Goal: Check status: Check status

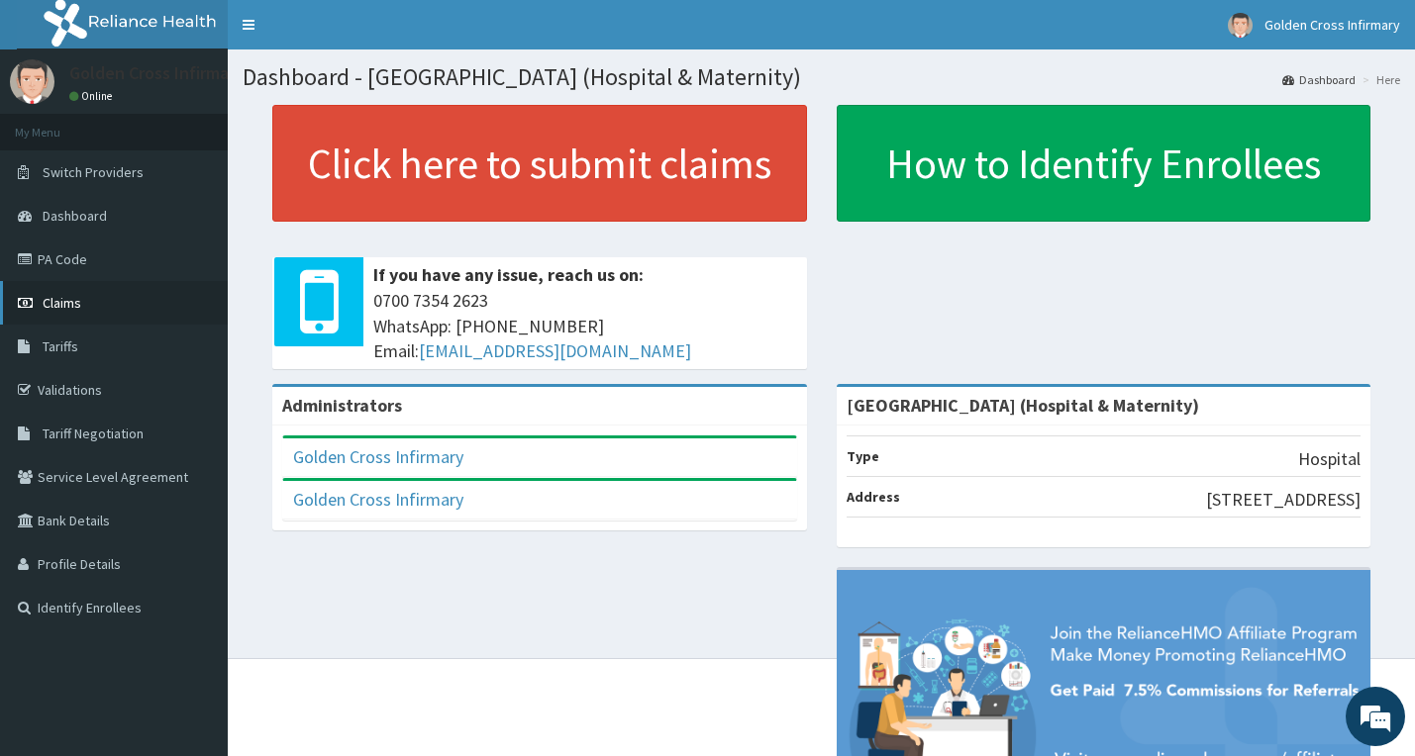
click at [67, 300] on span "Claims" at bounding box center [62, 303] width 39 height 18
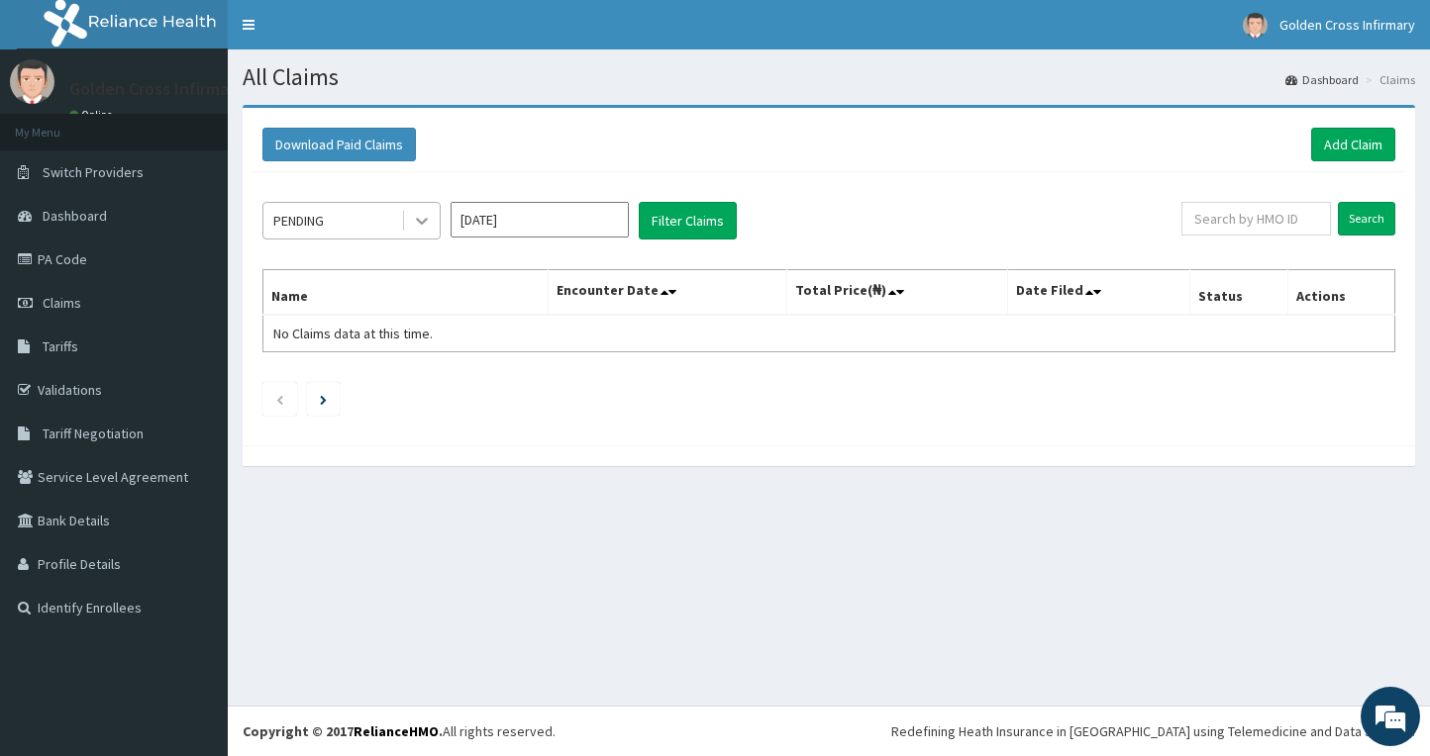
click at [418, 225] on icon at bounding box center [422, 221] width 20 height 20
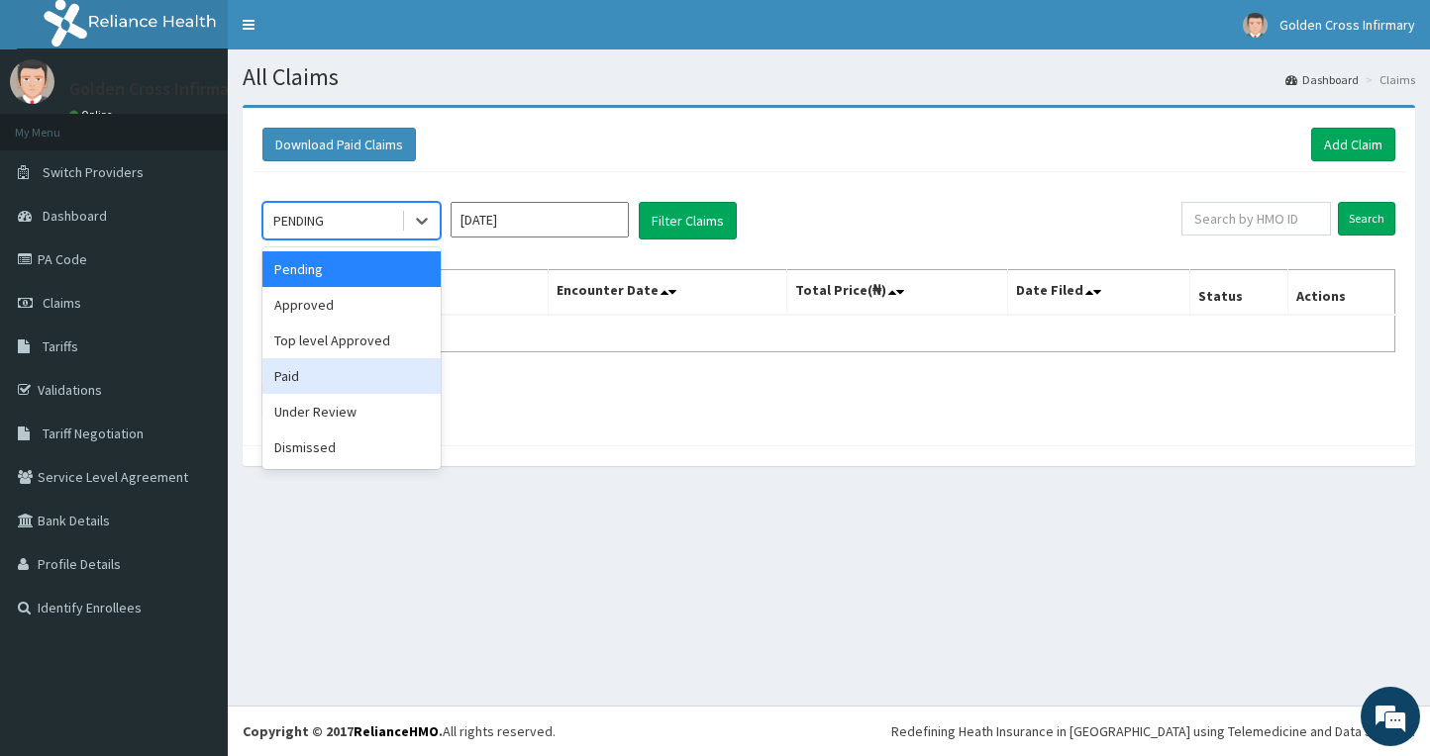
click at [303, 383] on div "Paid" at bounding box center [351, 376] width 178 height 36
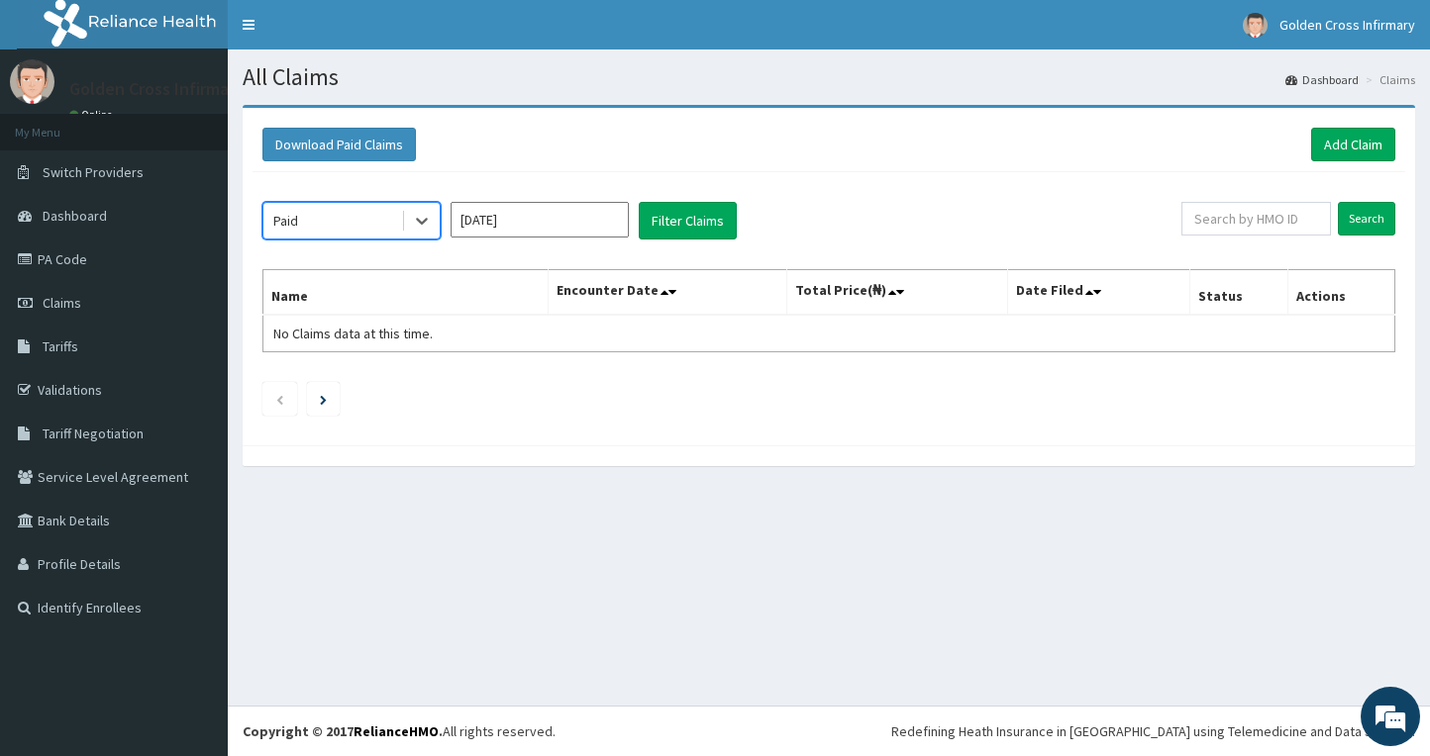
click at [517, 223] on input "[DATE]" at bounding box center [539, 220] width 178 height 36
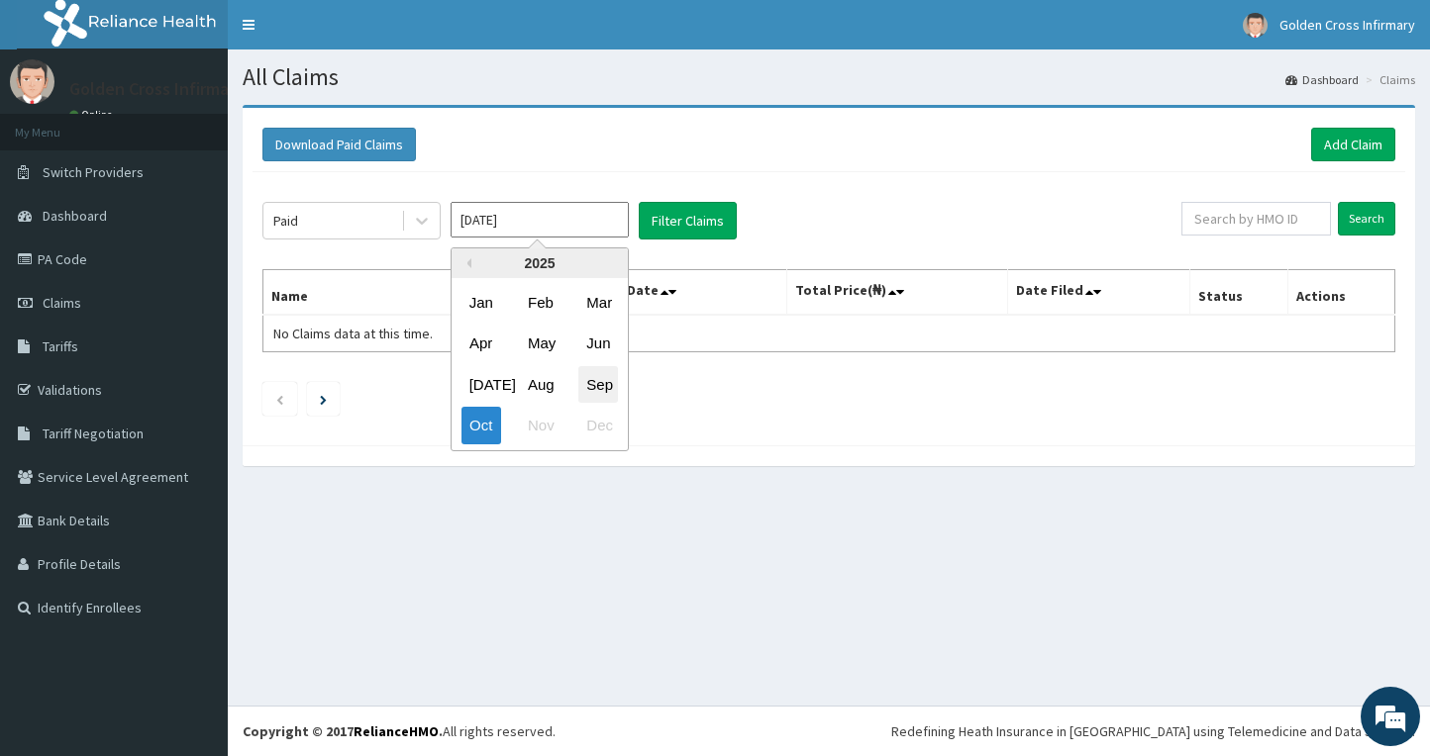
click at [588, 385] on div "Sep" at bounding box center [598, 384] width 40 height 37
type input "[DATE]"
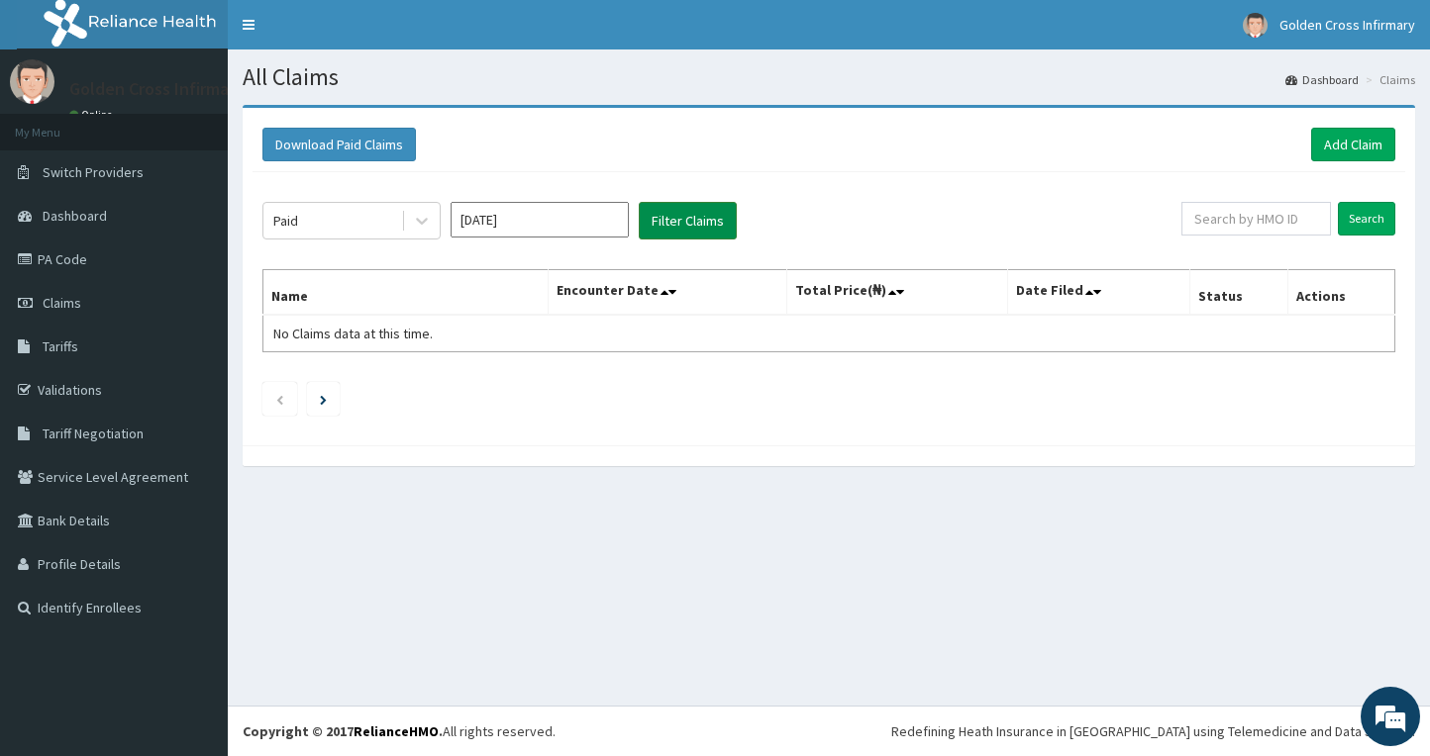
click at [687, 225] on button "Filter Claims" at bounding box center [688, 221] width 98 height 38
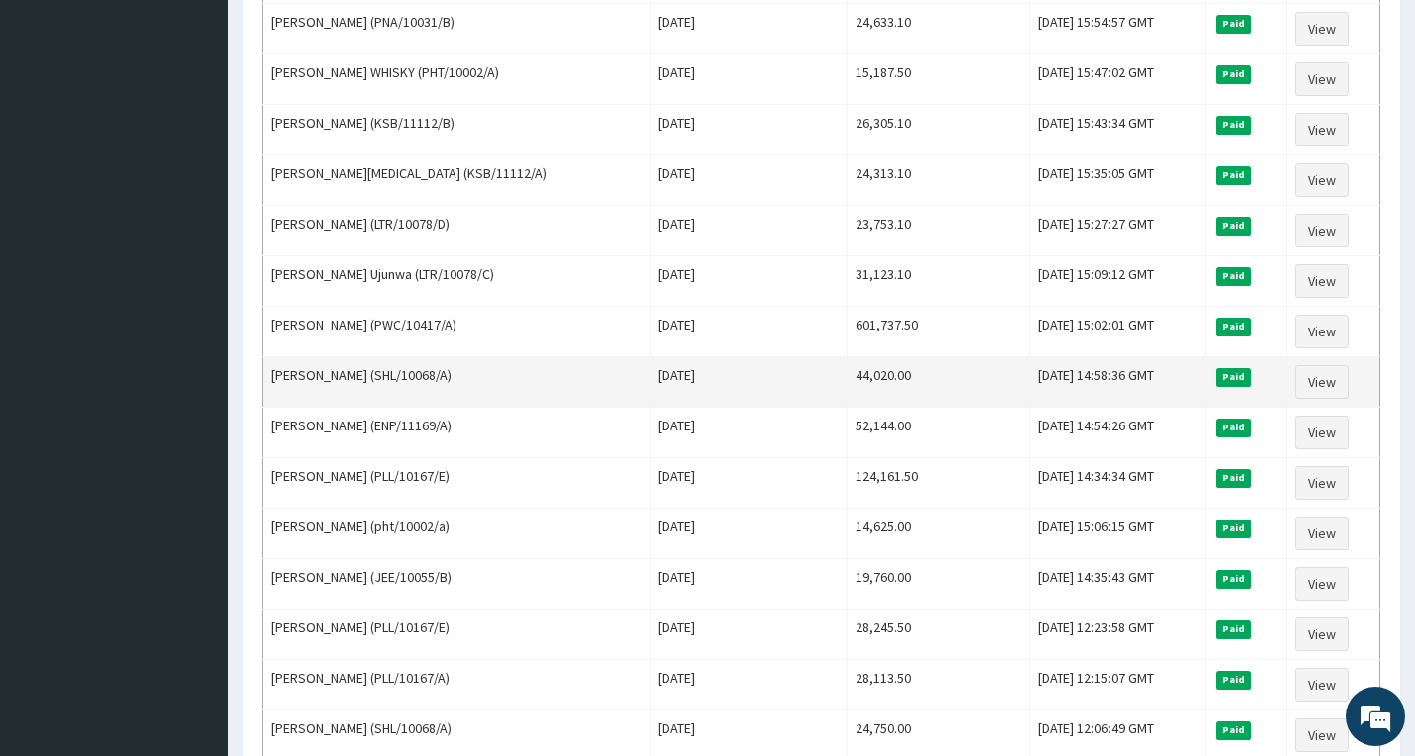
scroll to position [2283, 0]
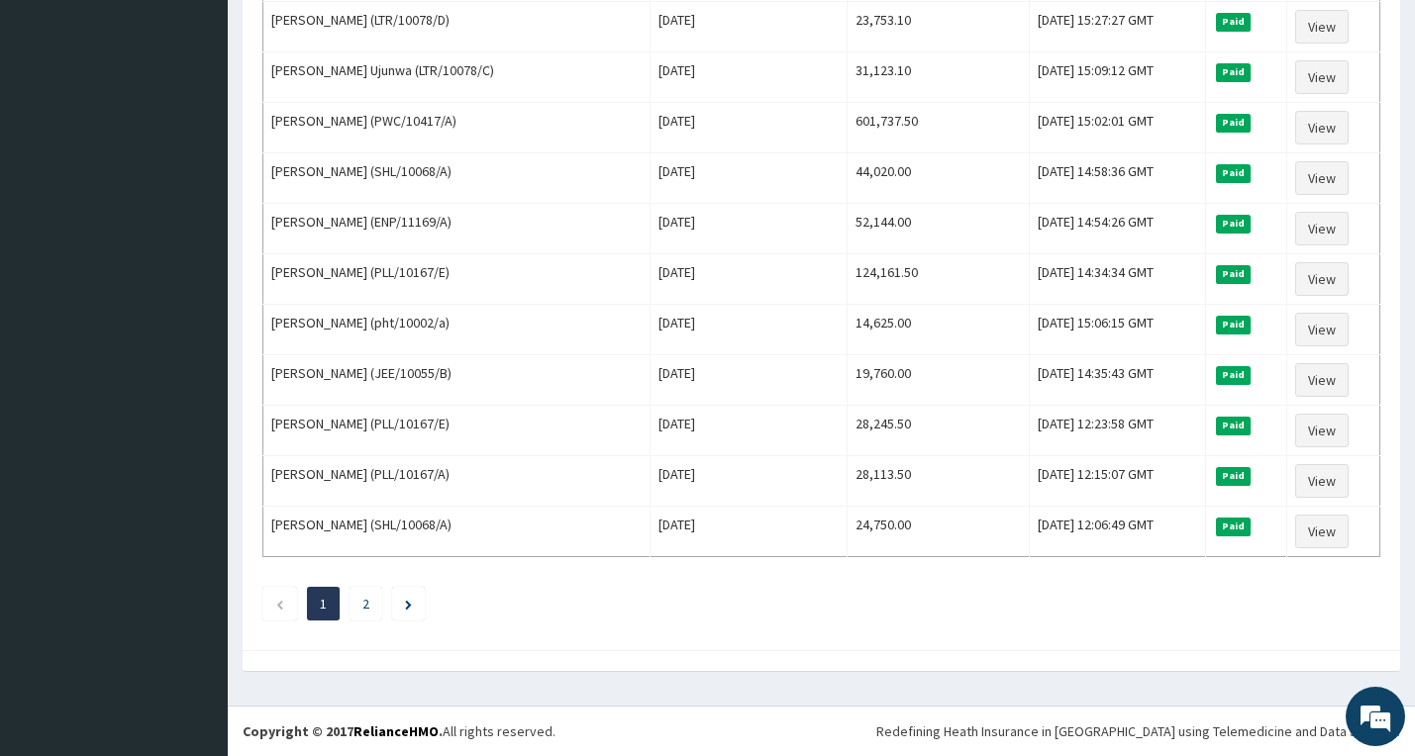
click at [364, 603] on link "2" at bounding box center [365, 604] width 7 height 18
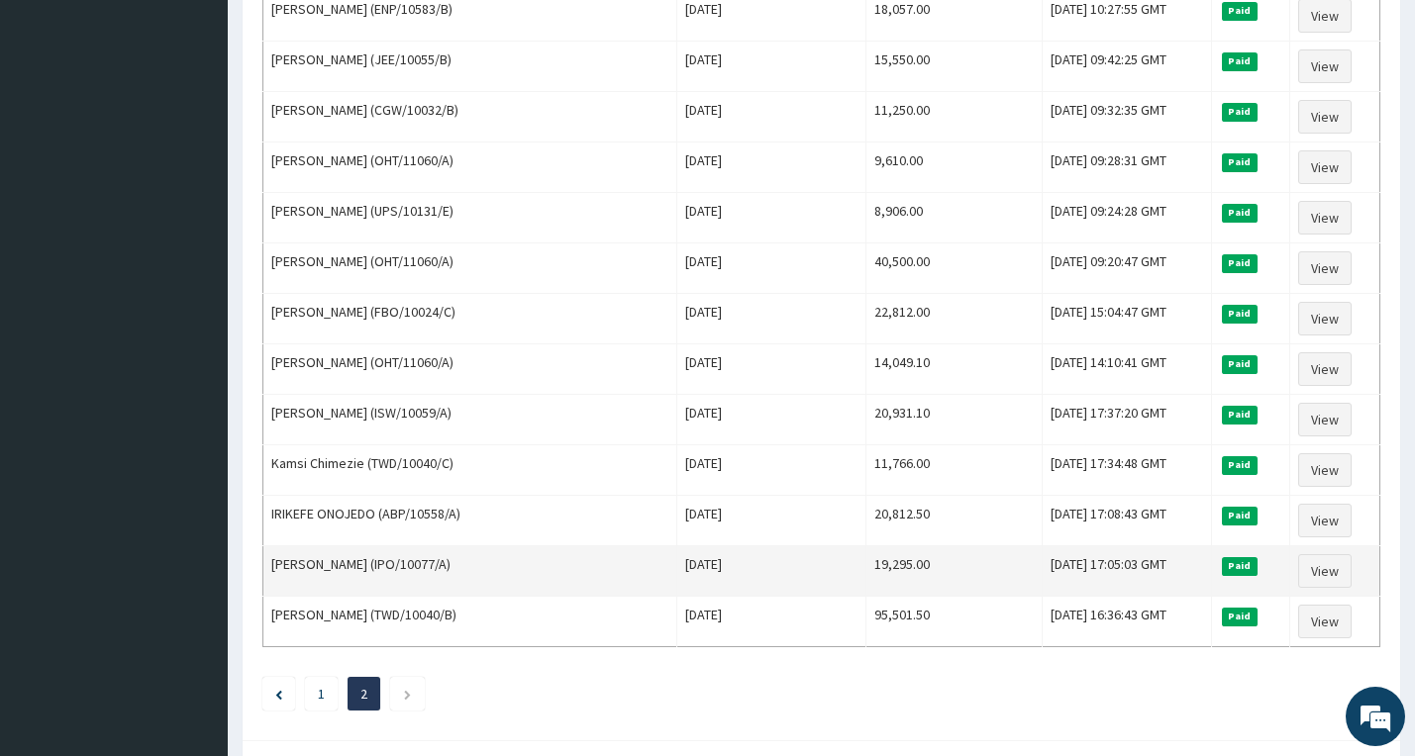
scroll to position [768, 0]
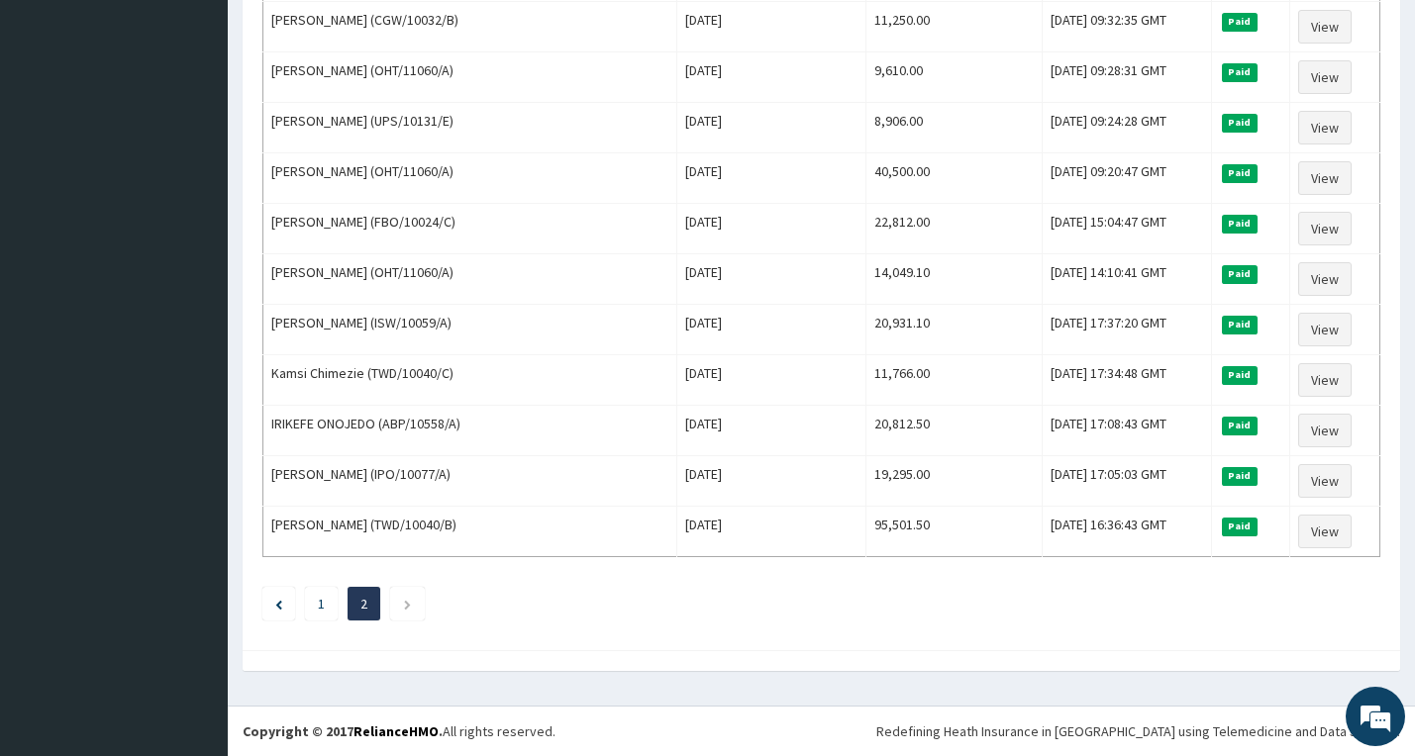
drag, startPoint x: 318, startPoint y: 600, endPoint x: 328, endPoint y: 596, distance: 10.7
click at [319, 600] on link "1" at bounding box center [321, 604] width 7 height 18
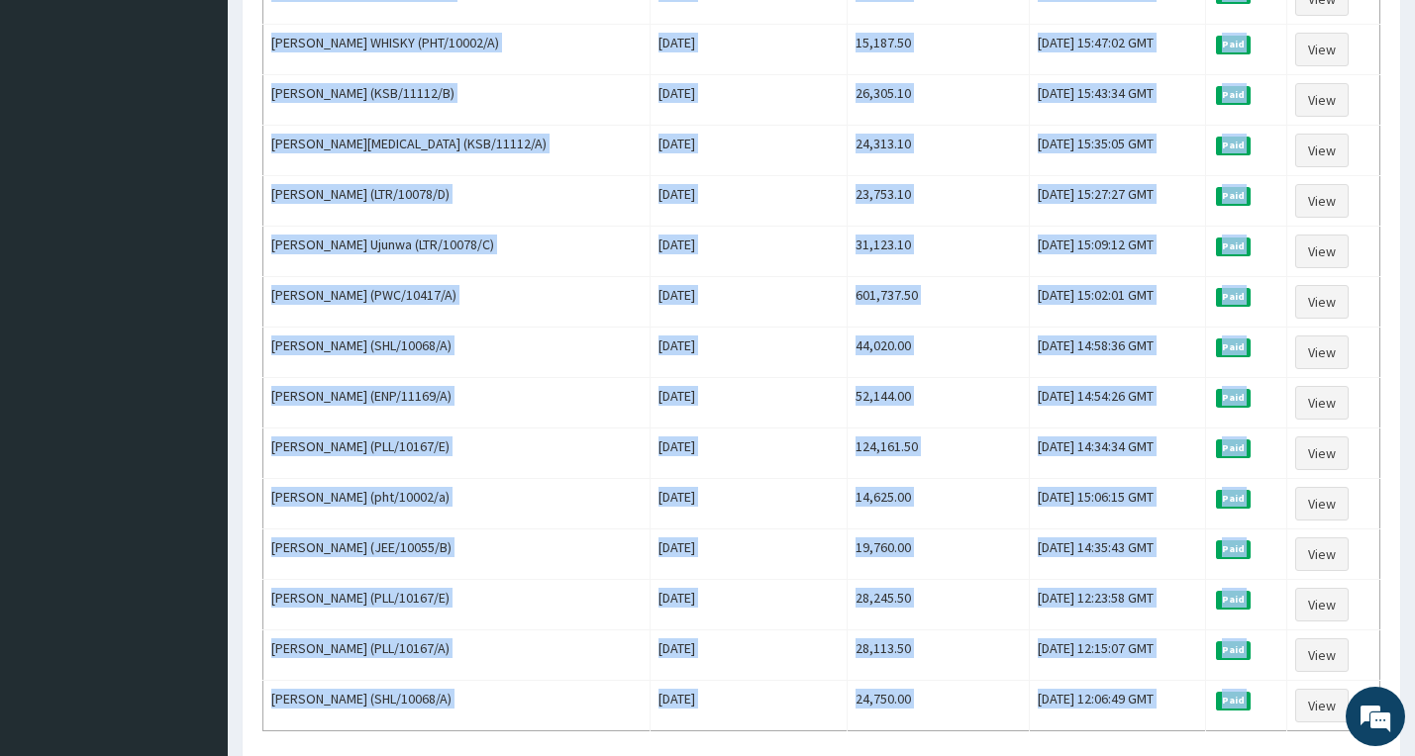
scroll to position [2283, 0]
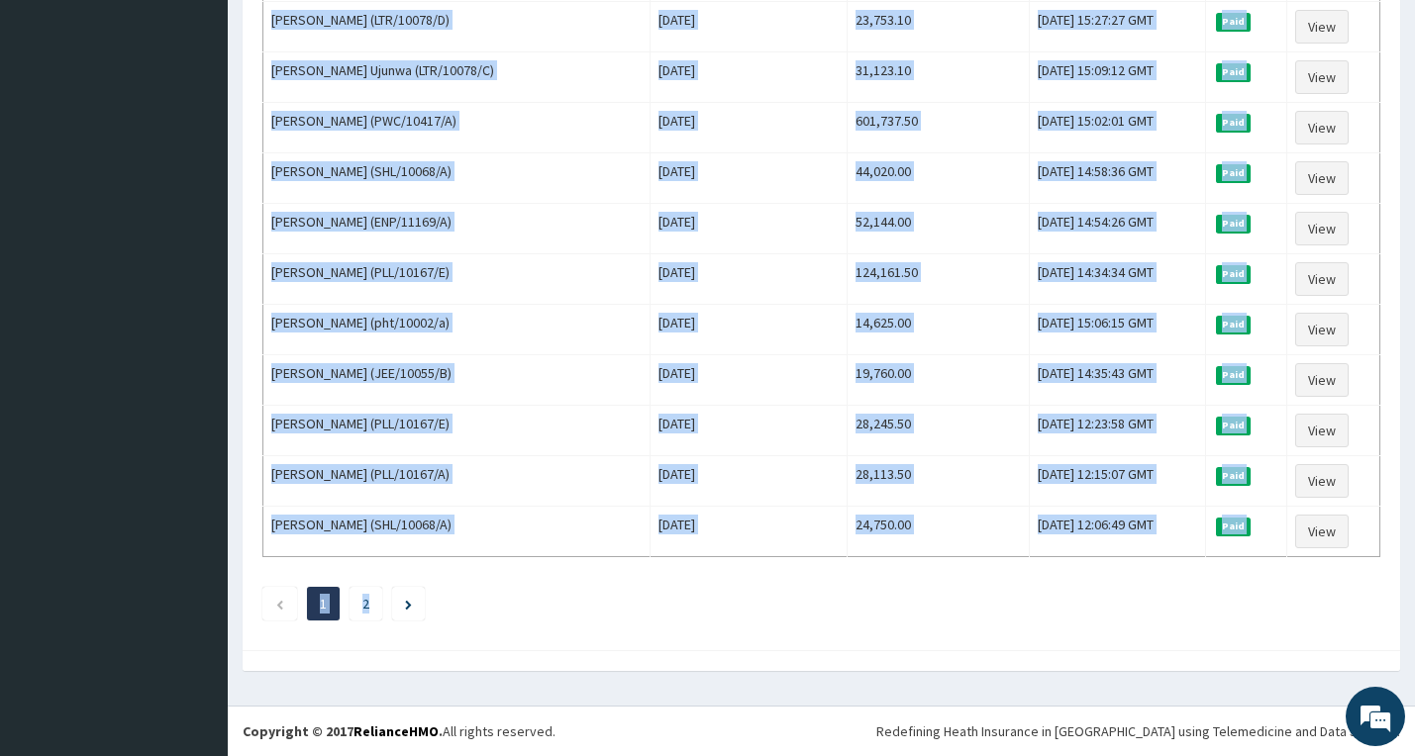
drag, startPoint x: 271, startPoint y: 334, endPoint x: 1265, endPoint y: 592, distance: 1027.1
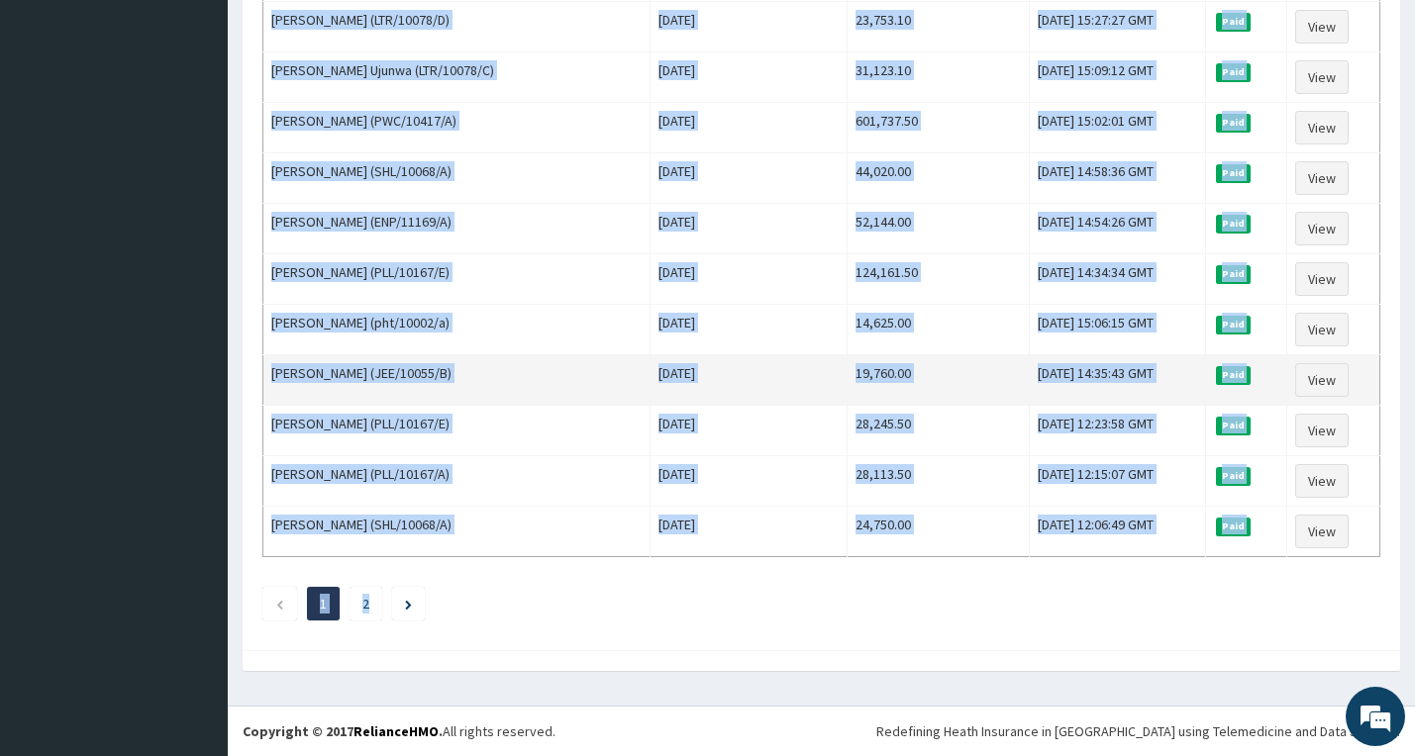
copy div "[PERSON_NAME] (pwc/10417/a) [DATE] 40,500.00 [DATE] 18:19:44 GMT Paid View [PER…"
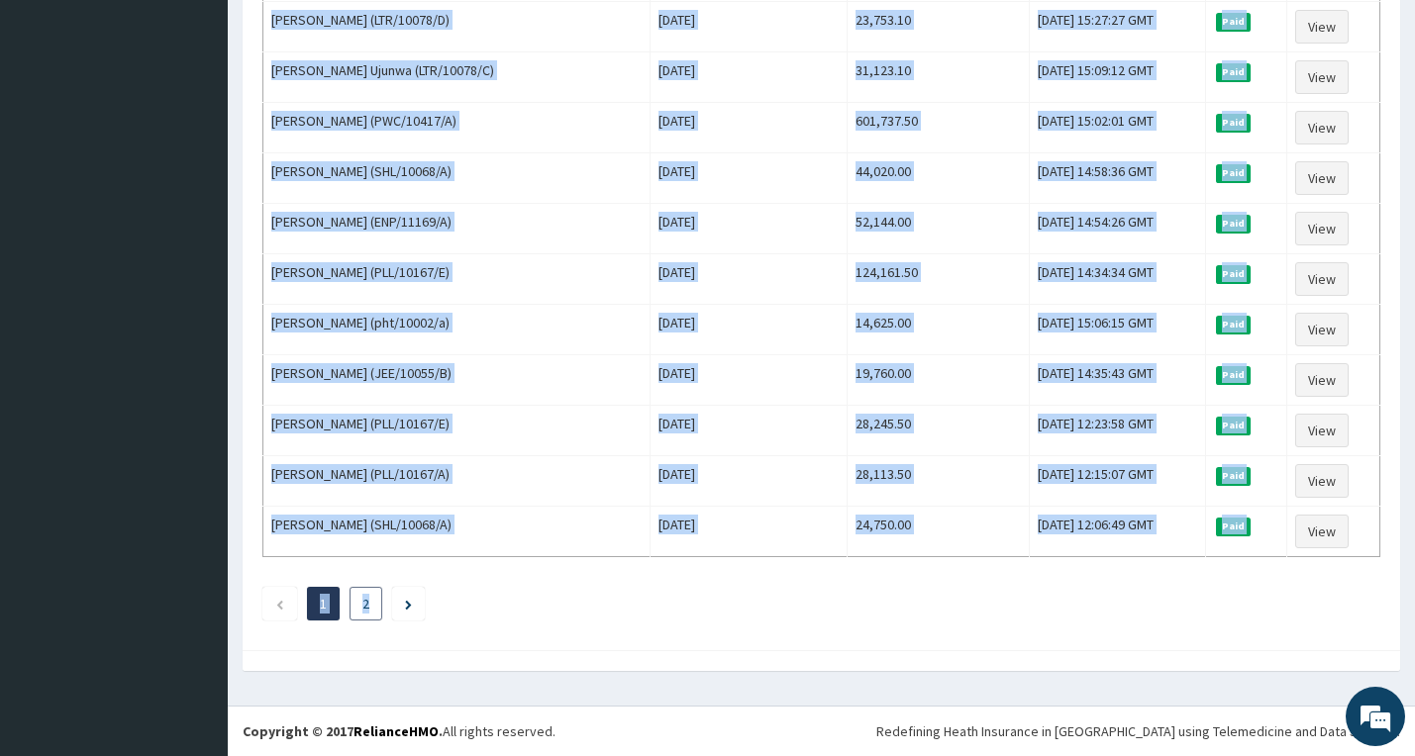
click at [369, 605] on link "2" at bounding box center [365, 604] width 7 height 18
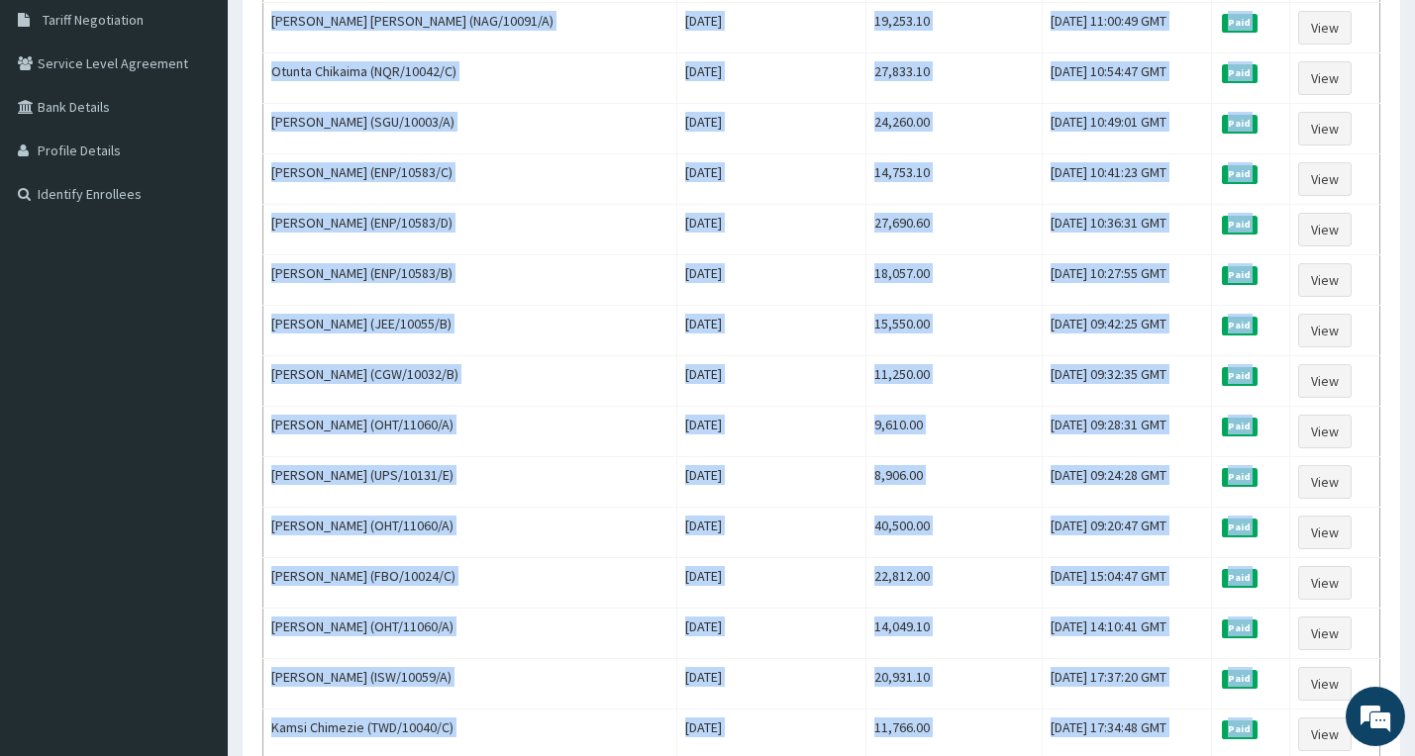
scroll to position [768, 0]
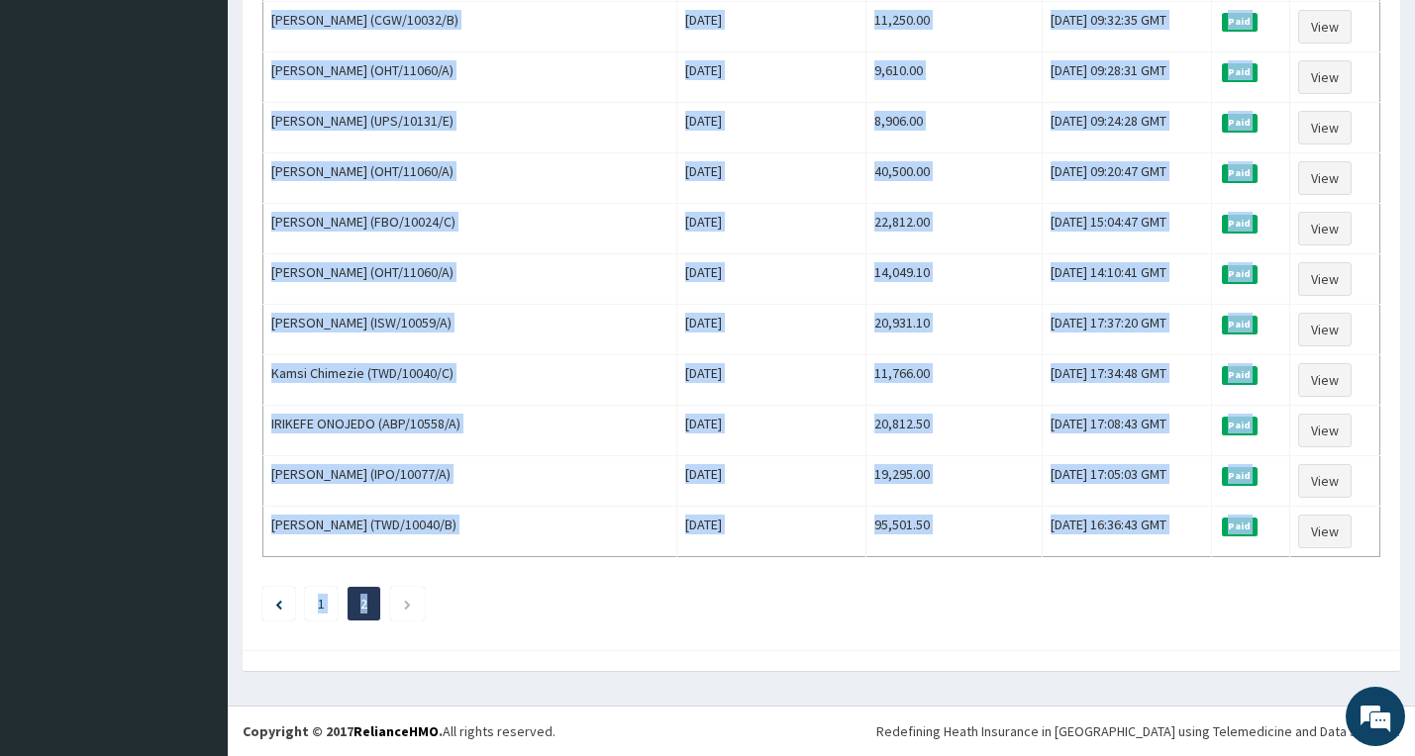
drag, startPoint x: 270, startPoint y: 333, endPoint x: 1145, endPoint y: 586, distance: 910.2
click at [1150, 593] on div "Paid [DATE] Filter Claims Search Name Encounter Date Total Price(₦) Date Filed …" at bounding box center [821, 22] width 1138 height 1237
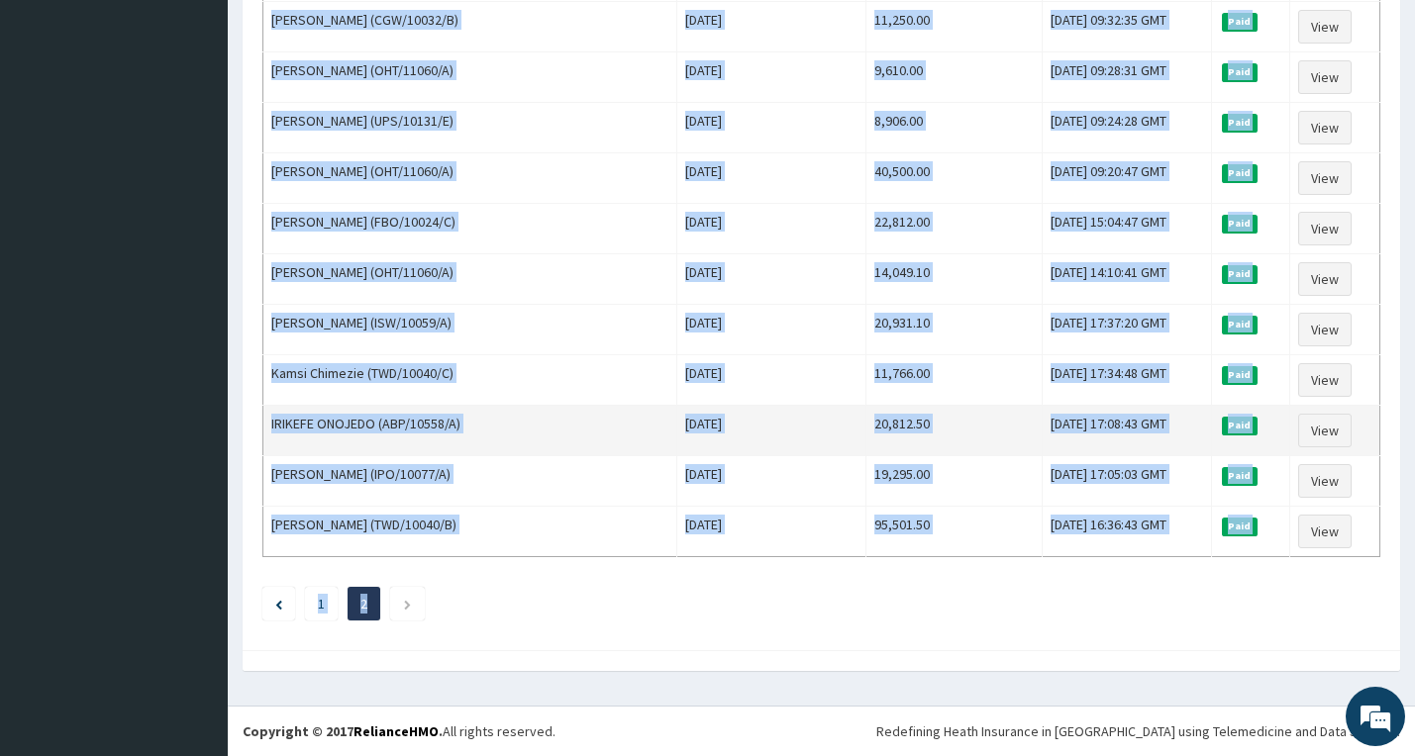
copy div "[PERSON_NAME] [PERSON_NAME] son (UPS/10131/C) [DATE] 32,884.00 [DATE] 11:15:05 …"
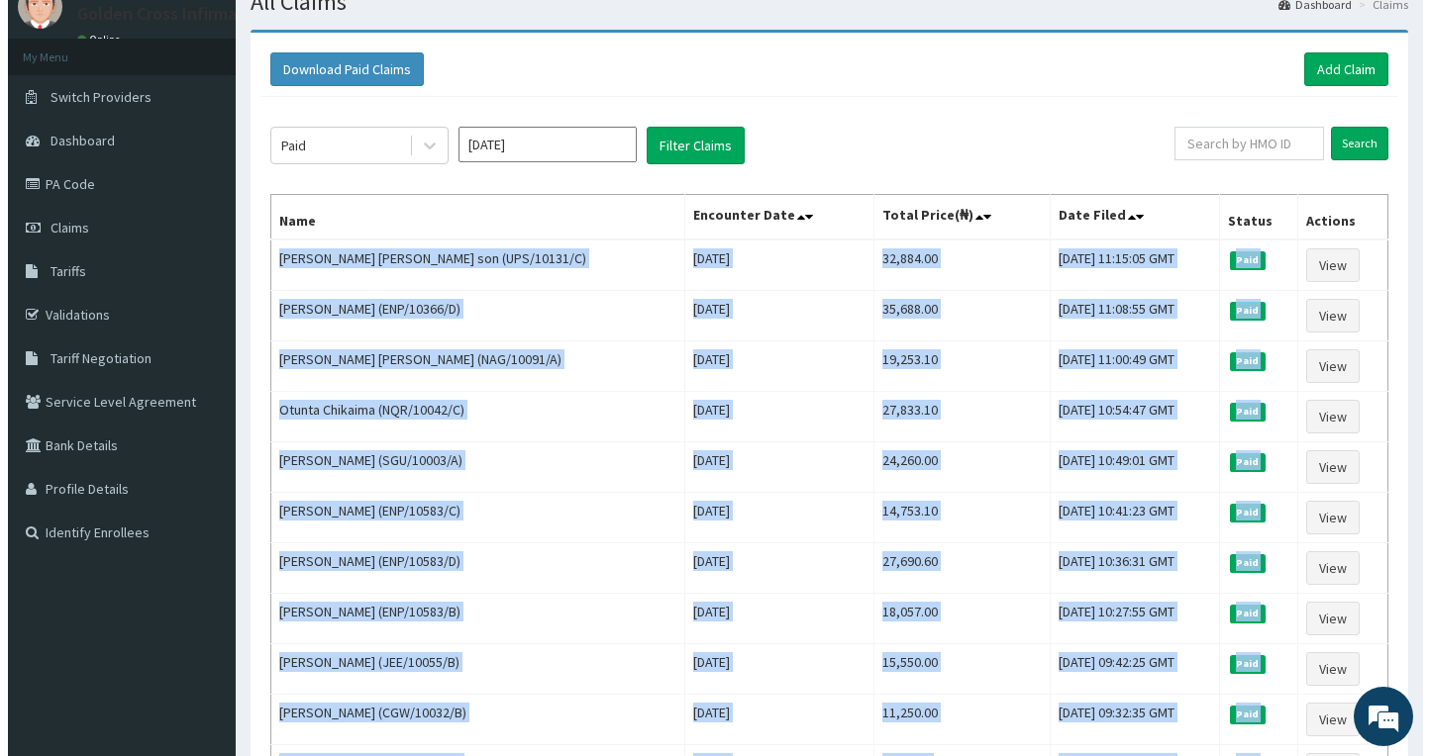
scroll to position [0, 0]
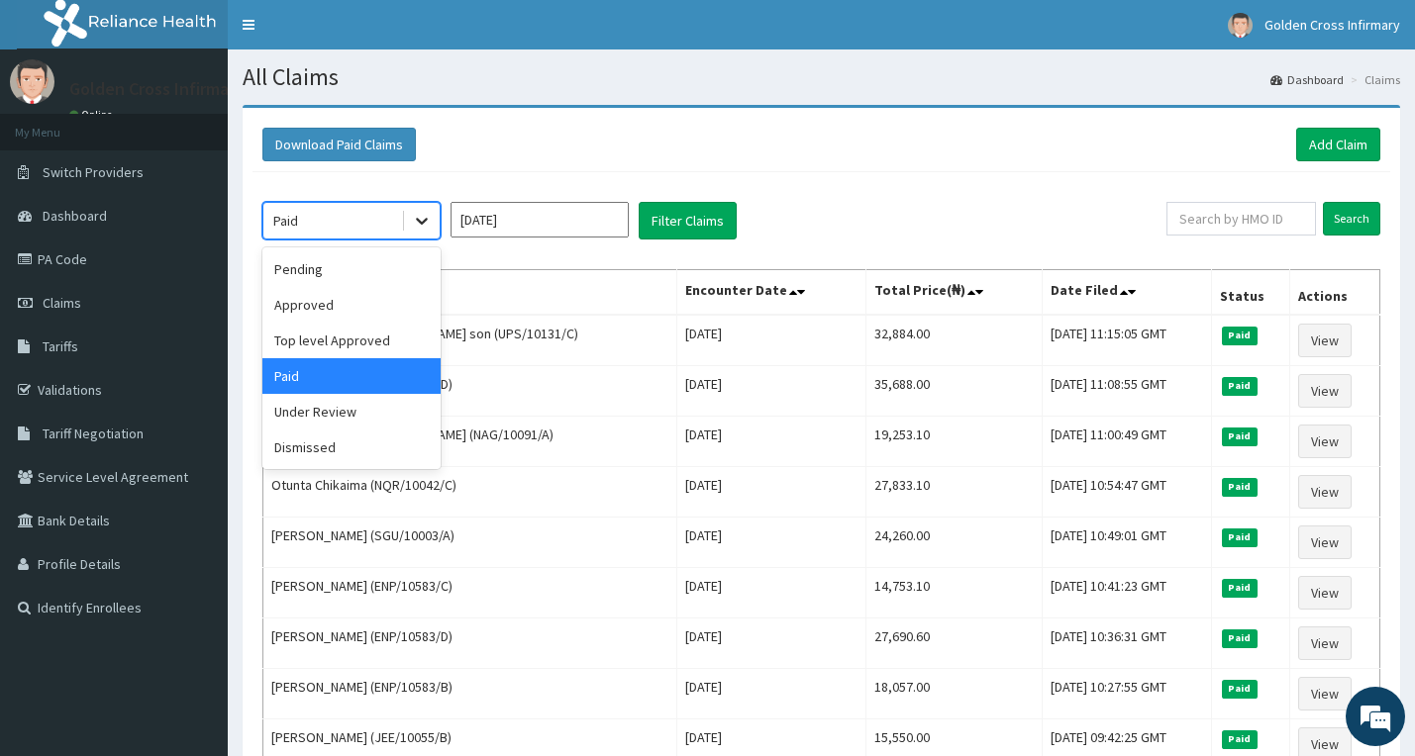
click at [422, 220] on icon at bounding box center [422, 221] width 20 height 20
click at [314, 313] on div "Approved" at bounding box center [351, 305] width 178 height 36
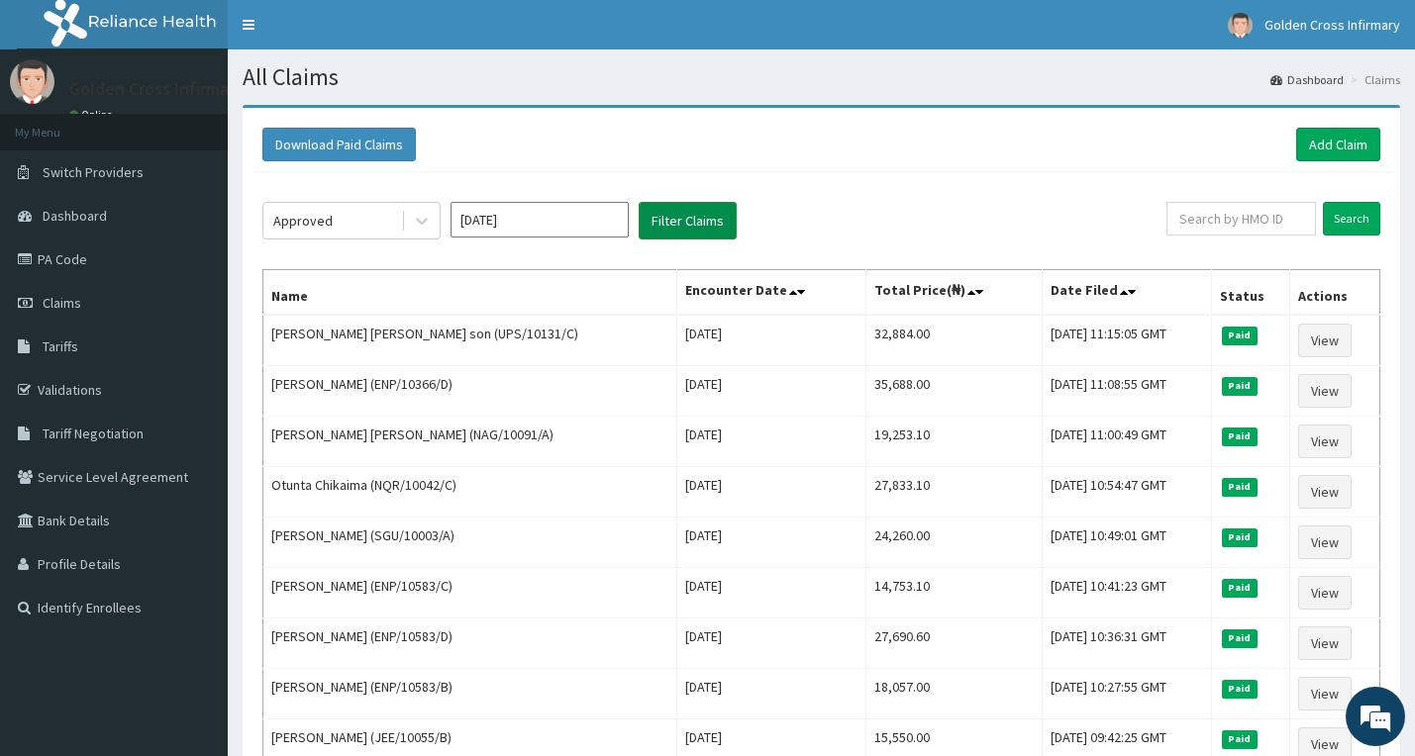
click at [680, 227] on button "Filter Claims" at bounding box center [688, 221] width 98 height 38
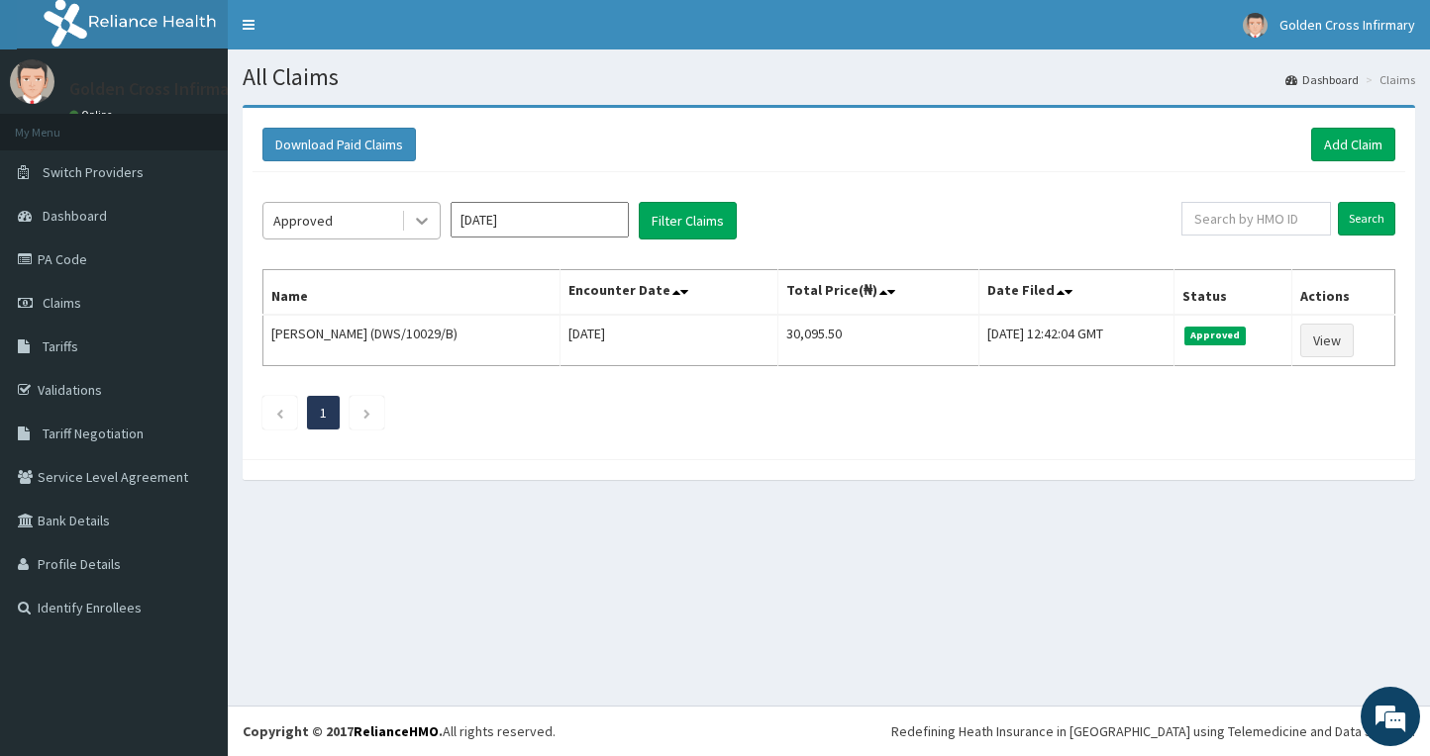
click at [409, 219] on div at bounding box center [422, 221] width 36 height 36
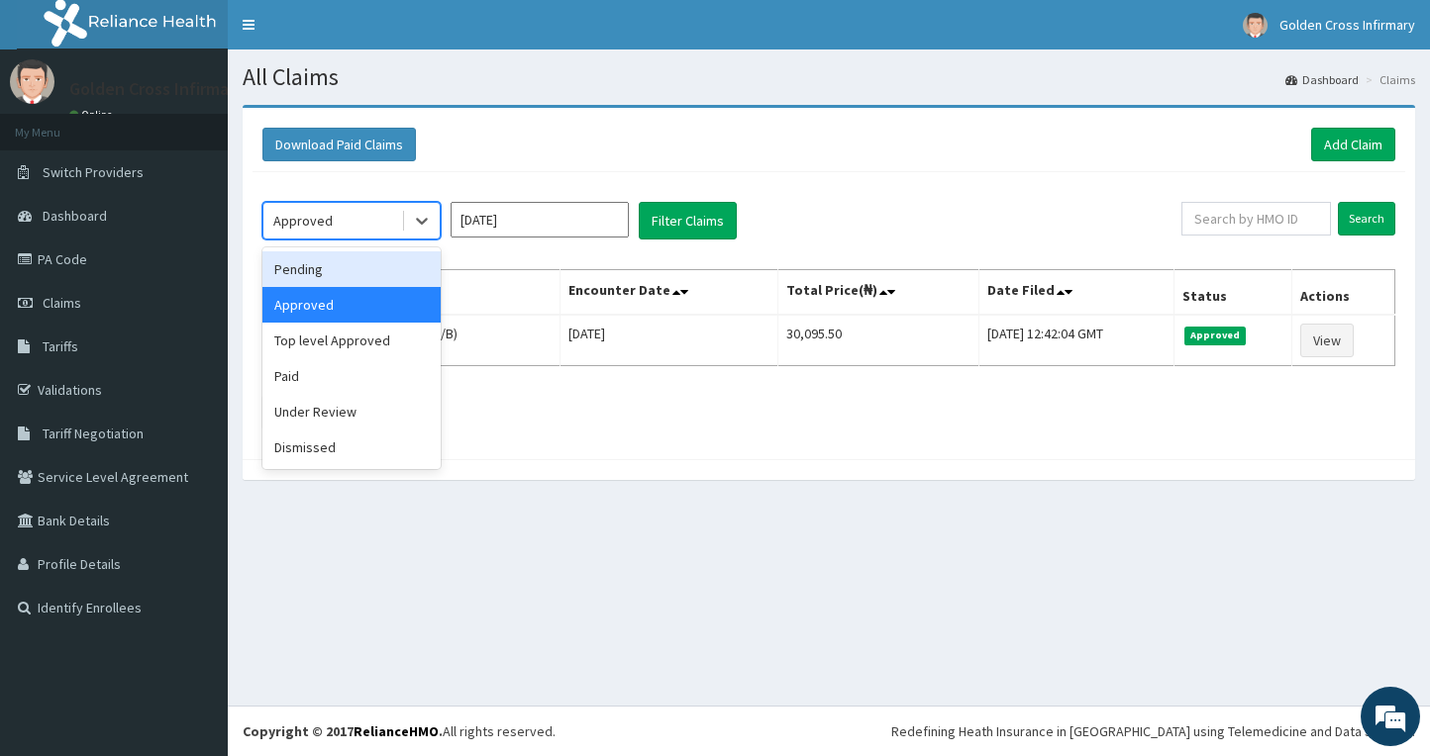
click at [326, 271] on div "Pending" at bounding box center [351, 269] width 178 height 36
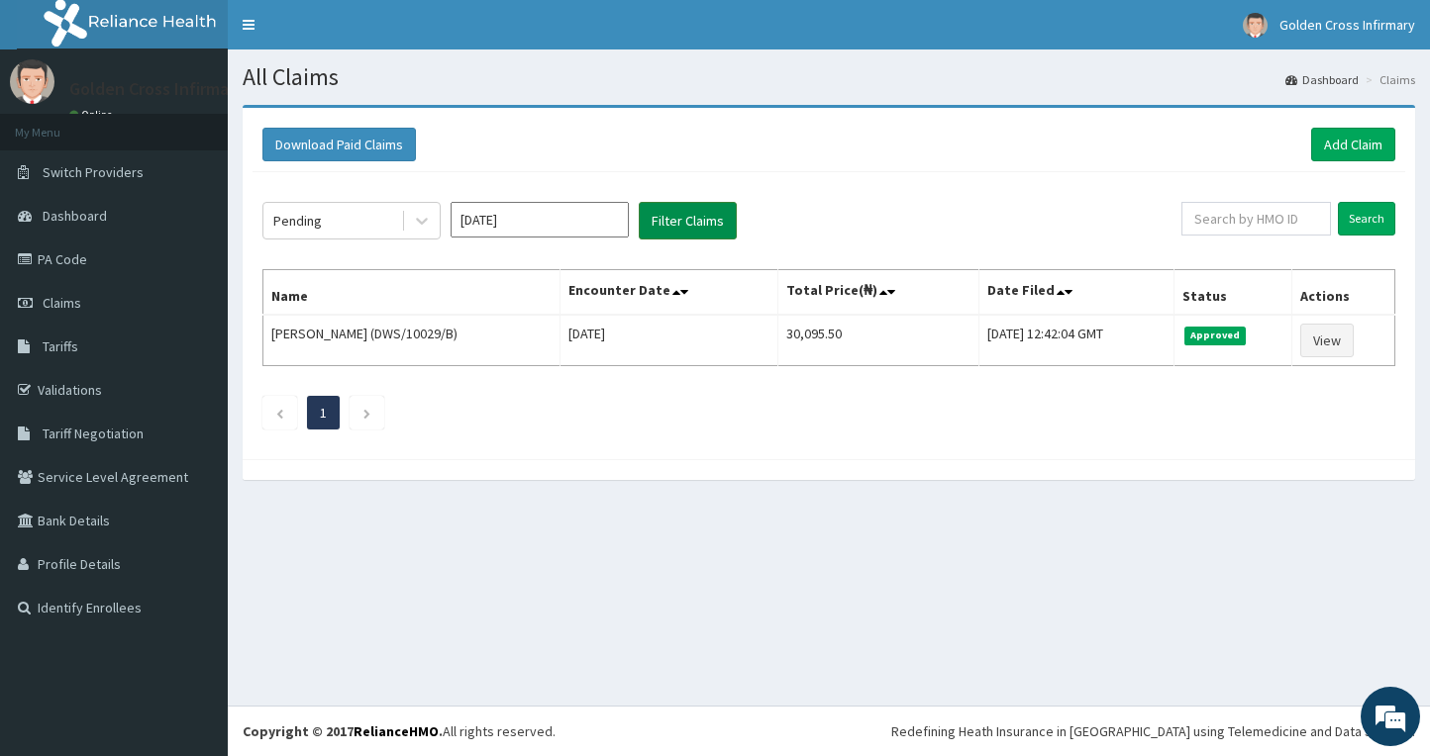
click at [701, 222] on button "Filter Claims" at bounding box center [688, 221] width 98 height 38
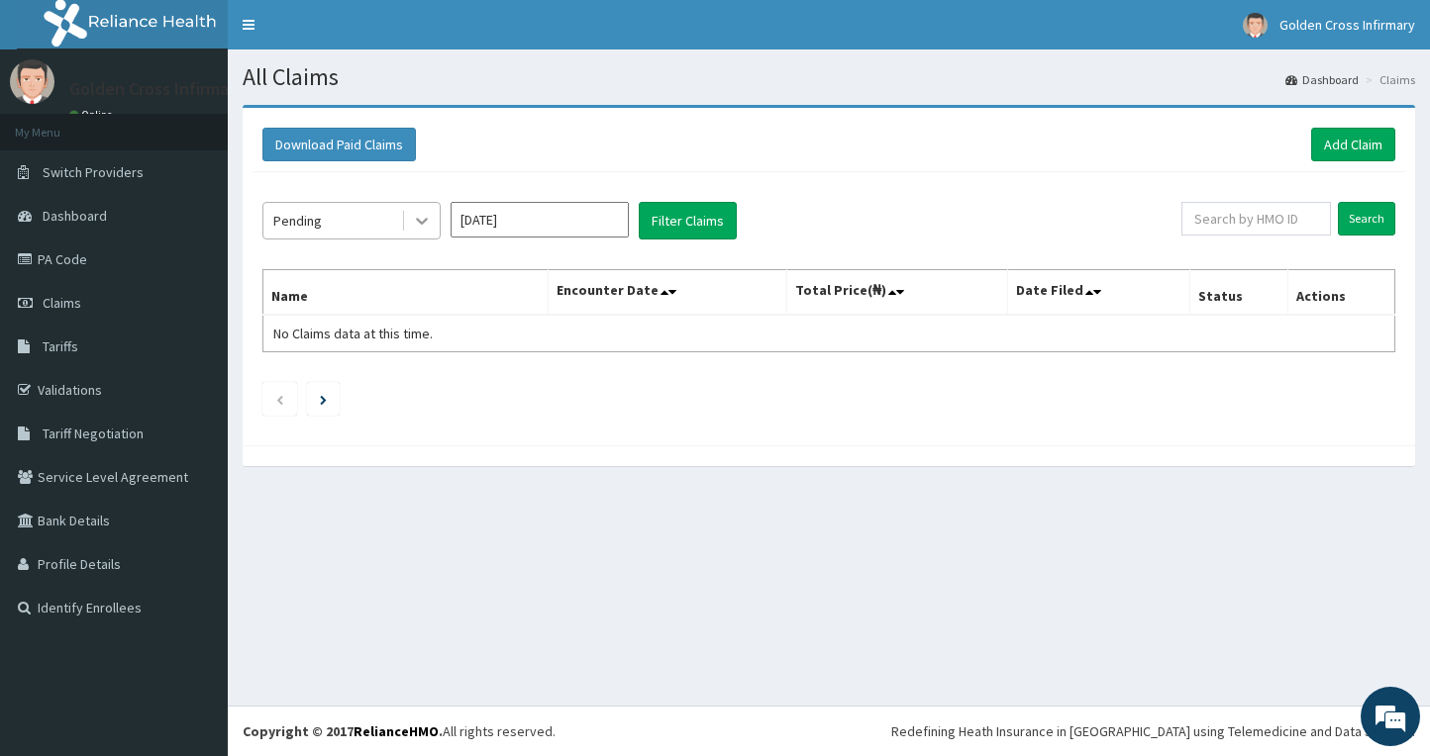
click at [419, 223] on icon at bounding box center [422, 221] width 20 height 20
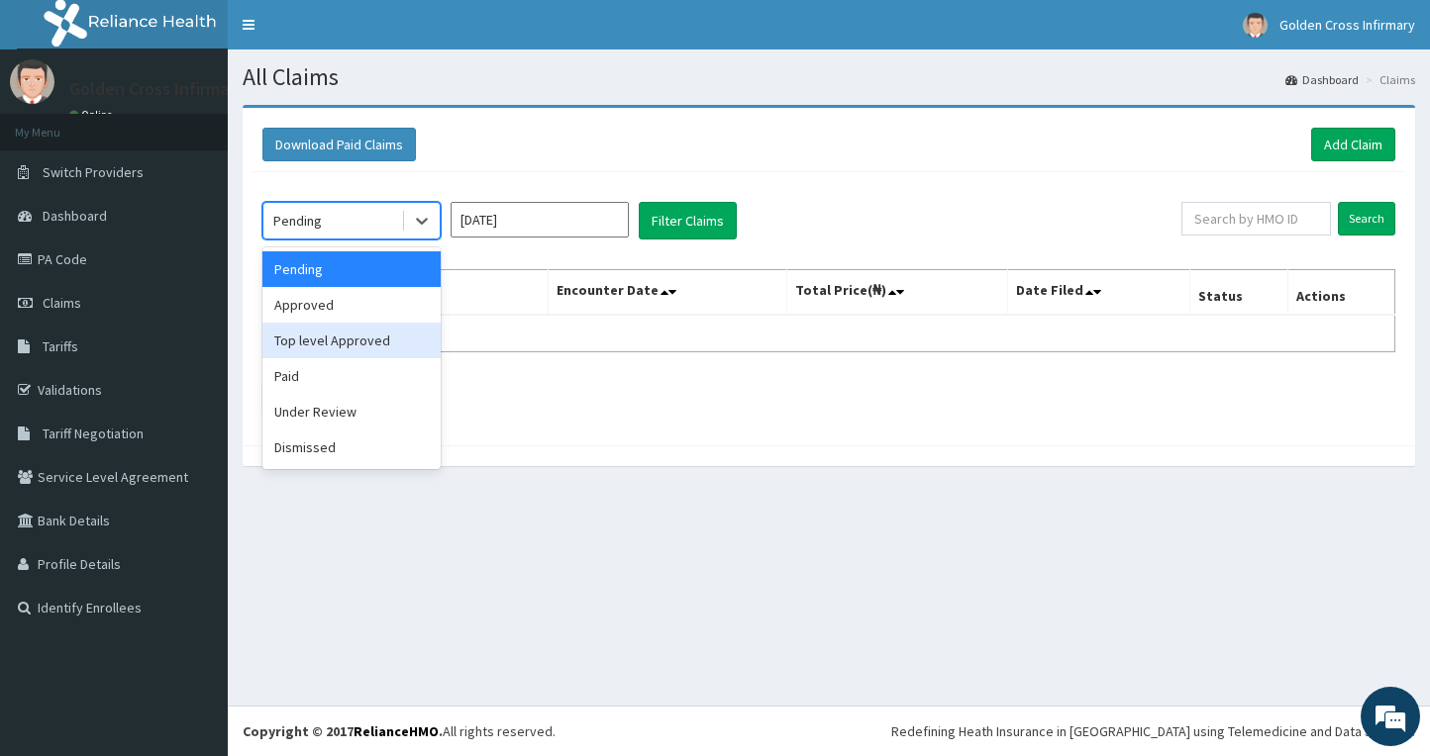
click at [317, 339] on div "Top level Approved" at bounding box center [351, 341] width 178 height 36
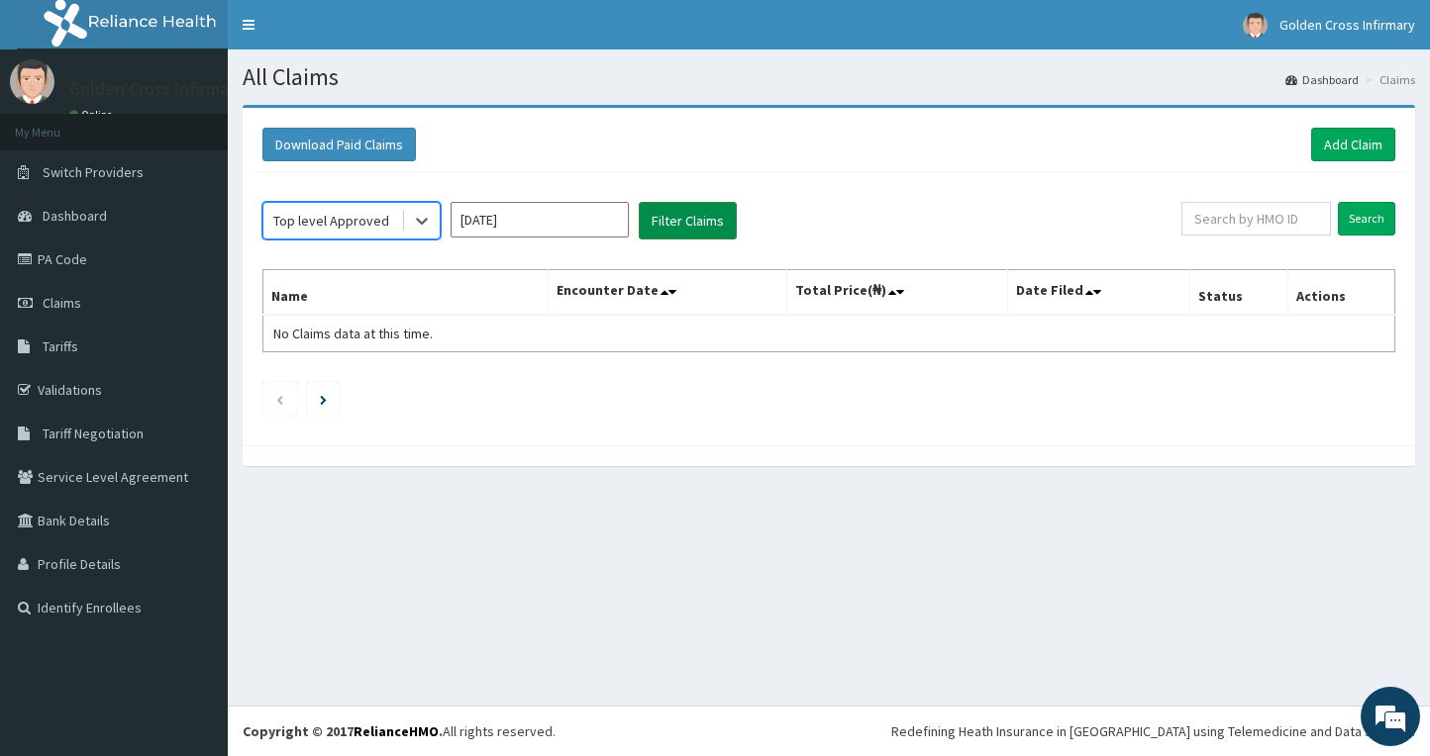
click at [668, 219] on button "Filter Claims" at bounding box center [688, 221] width 98 height 38
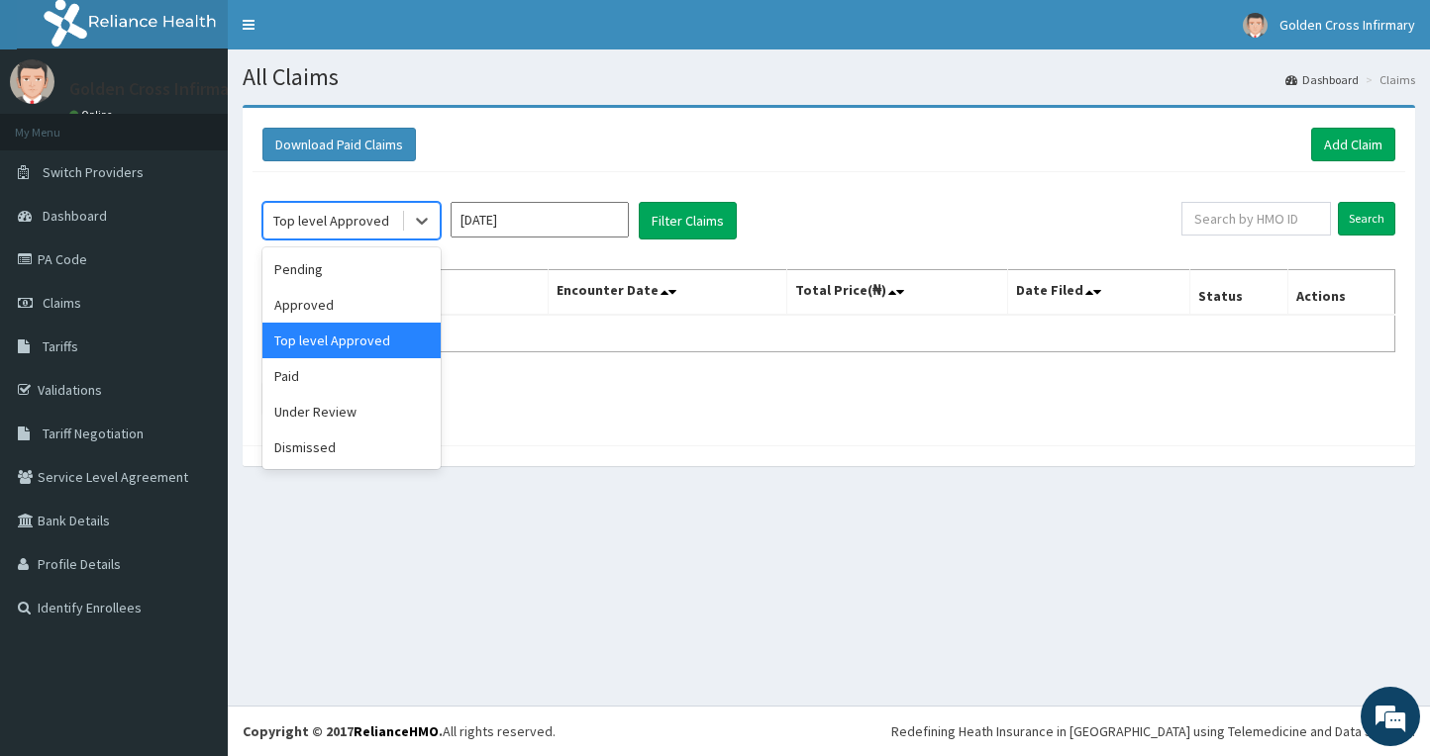
click at [346, 220] on div "Top level Approved" at bounding box center [331, 221] width 116 height 20
click at [322, 409] on div "Under Review" at bounding box center [351, 412] width 178 height 36
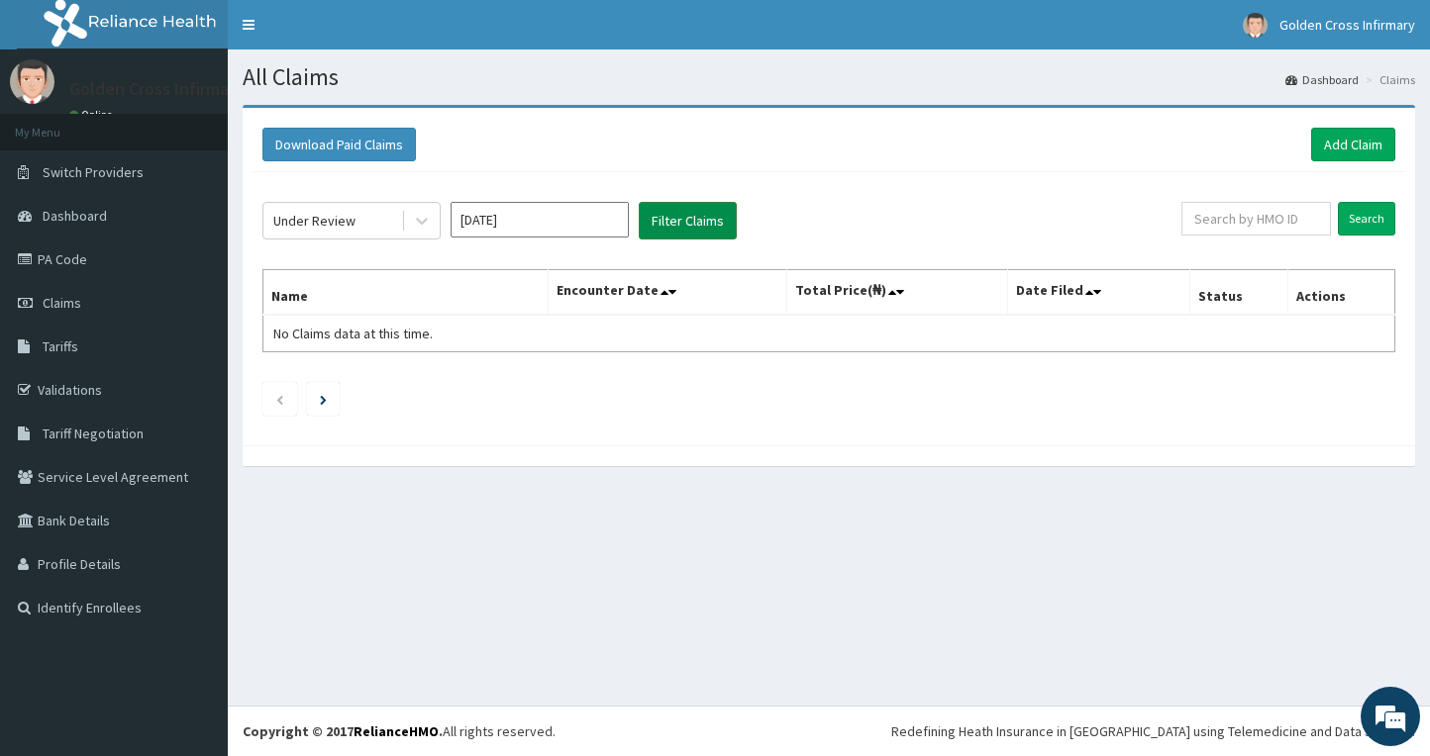
click at [682, 223] on button "Filter Claims" at bounding box center [688, 221] width 98 height 38
click at [414, 219] on icon at bounding box center [422, 221] width 20 height 20
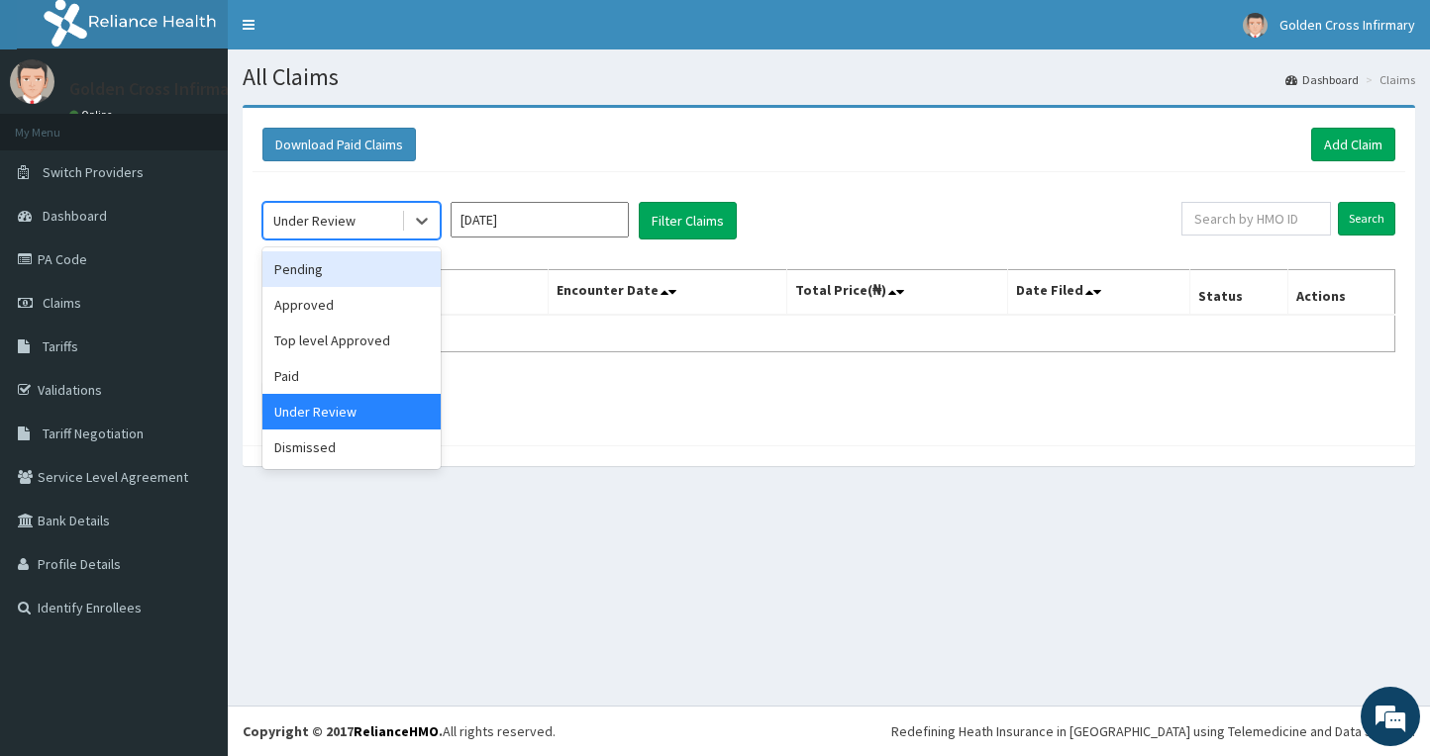
click at [320, 273] on div "Pending" at bounding box center [351, 269] width 178 height 36
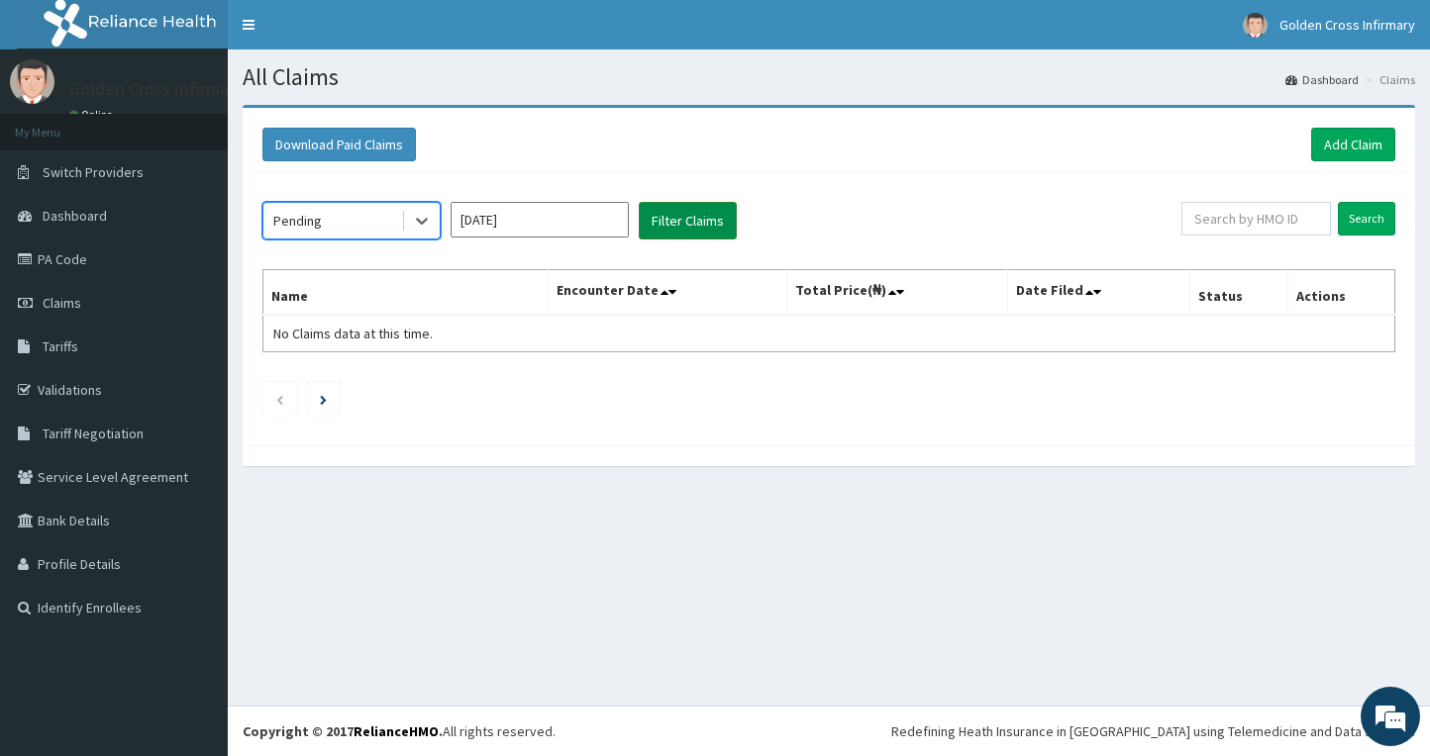
click at [685, 227] on button "Filter Claims" at bounding box center [688, 221] width 98 height 38
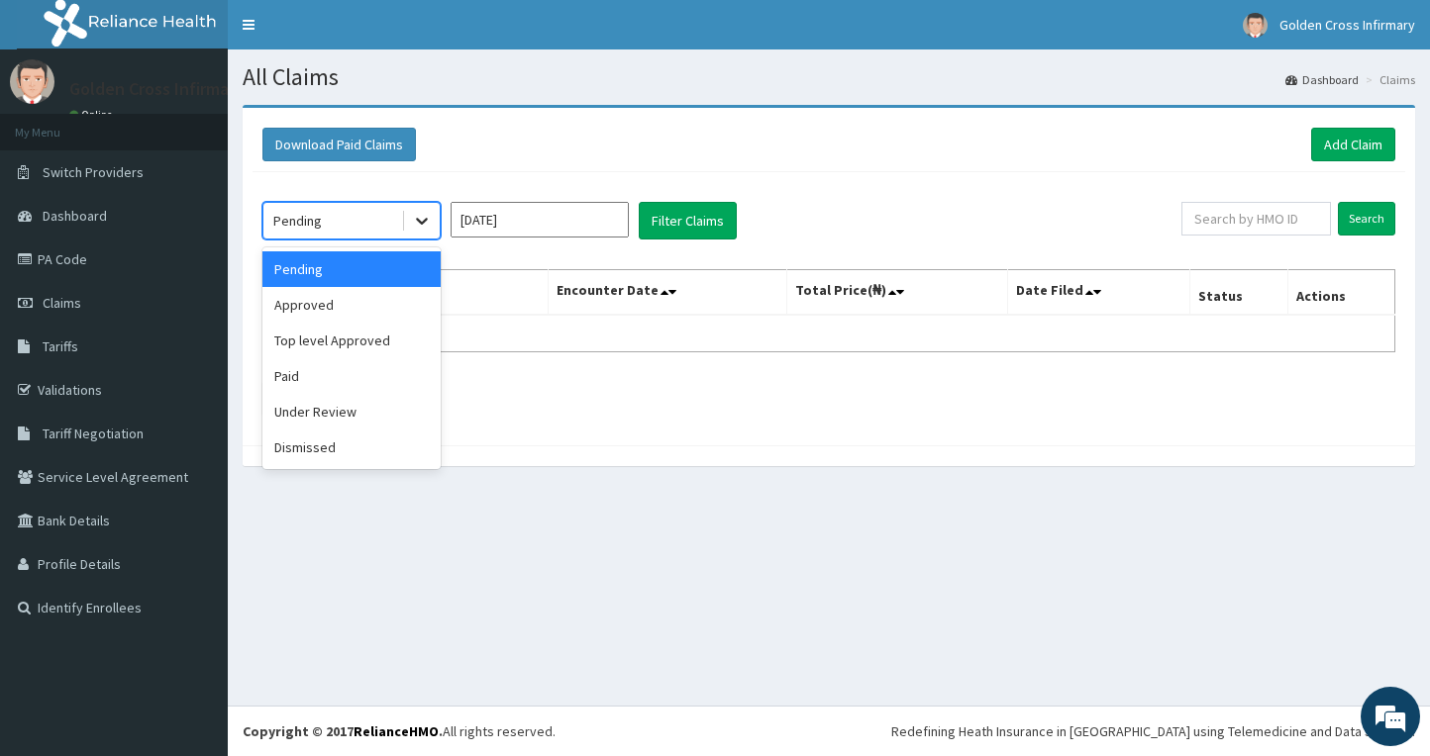
click at [413, 219] on icon at bounding box center [422, 221] width 20 height 20
